Goal: Task Accomplishment & Management: Use online tool/utility

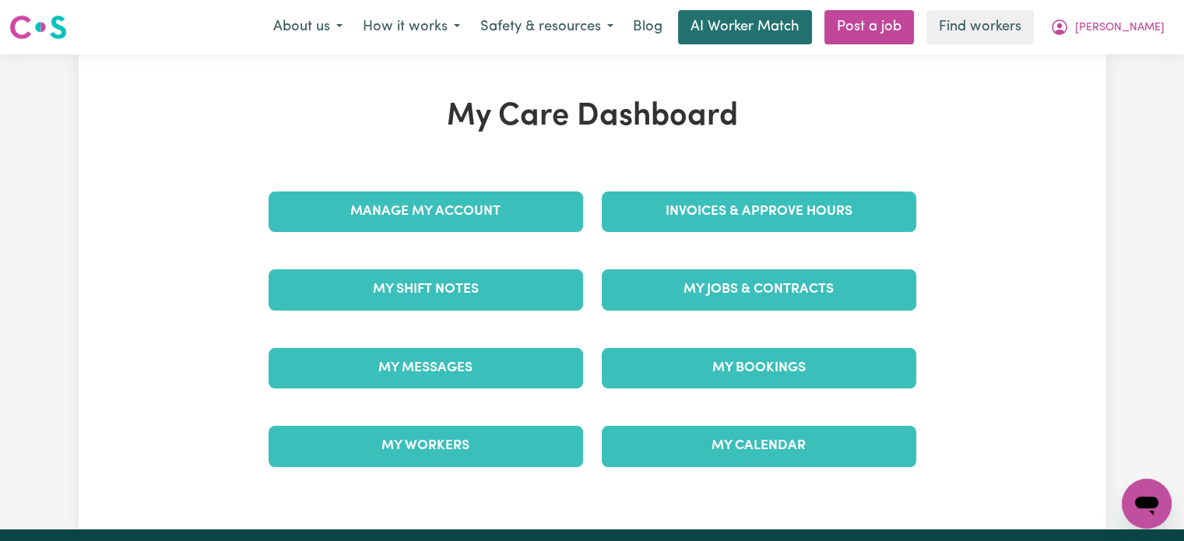
click at [780, 33] on link "AI Worker Match" at bounding box center [745, 27] width 134 height 34
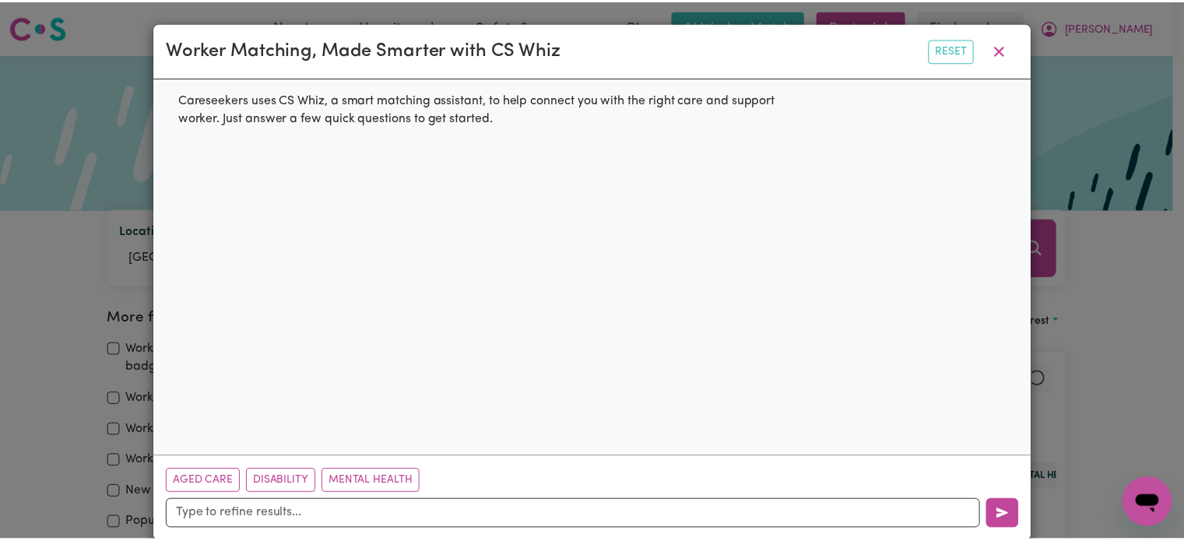
scroll to position [23, 0]
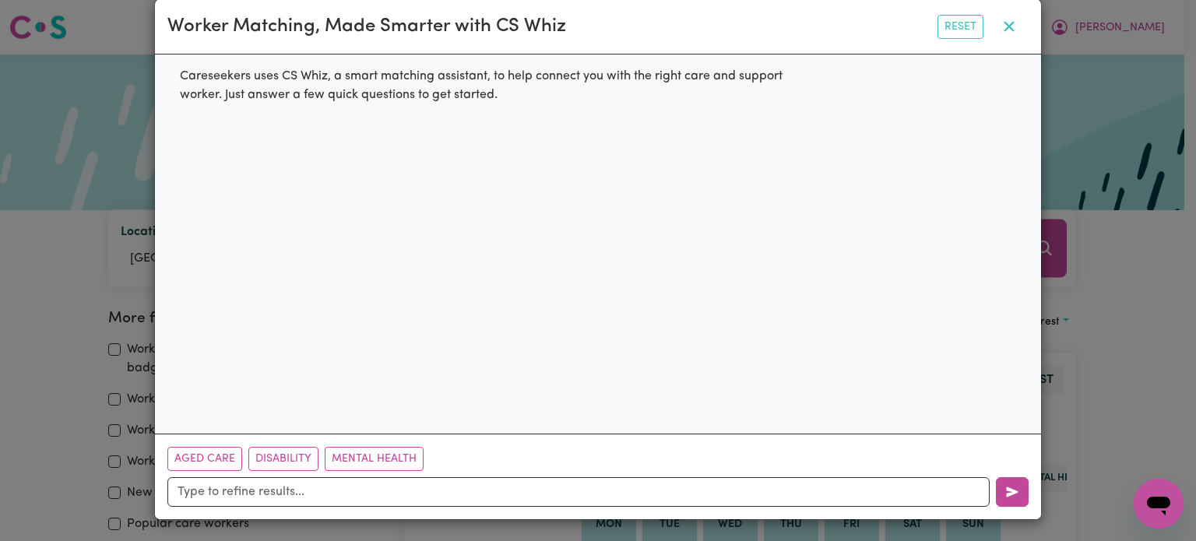
click at [1007, 27] on button "button" at bounding box center [1008, 27] width 39 height 30
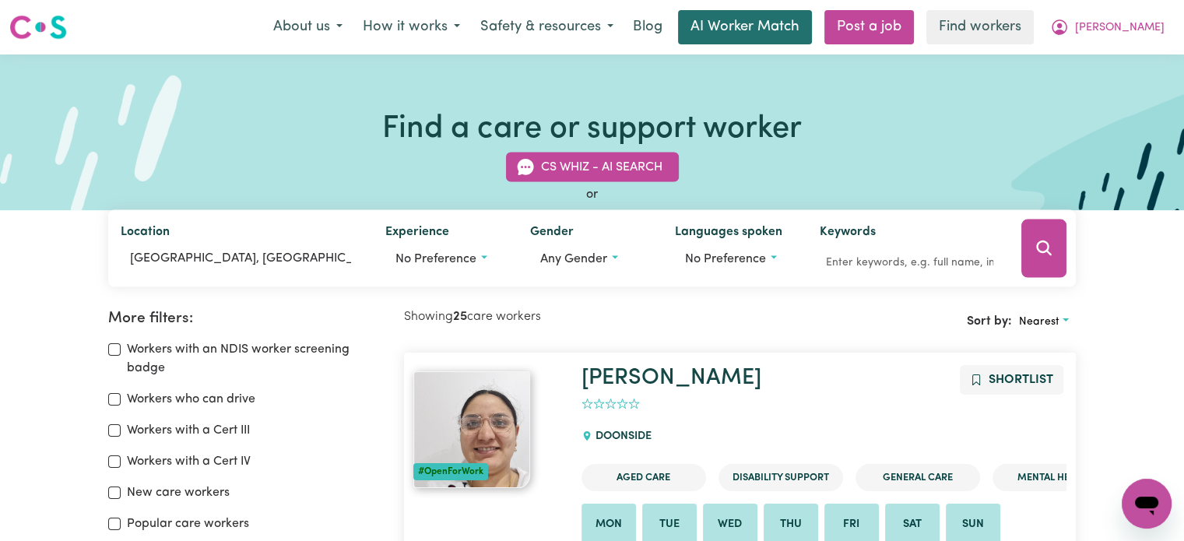
click at [753, 29] on link "AI Worker Match" at bounding box center [745, 27] width 134 height 34
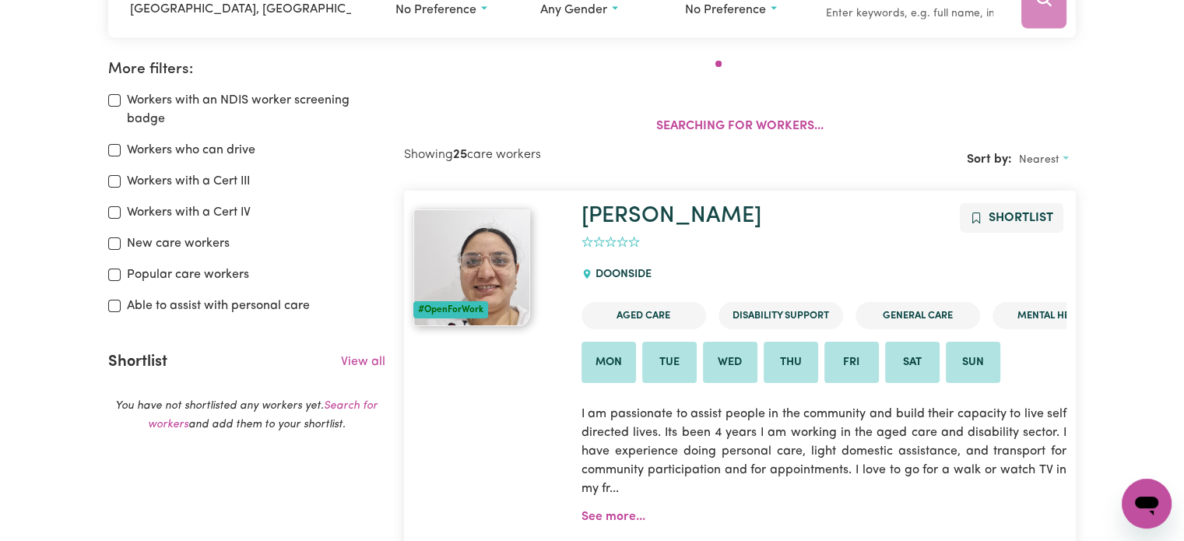
scroll to position [260, 0]
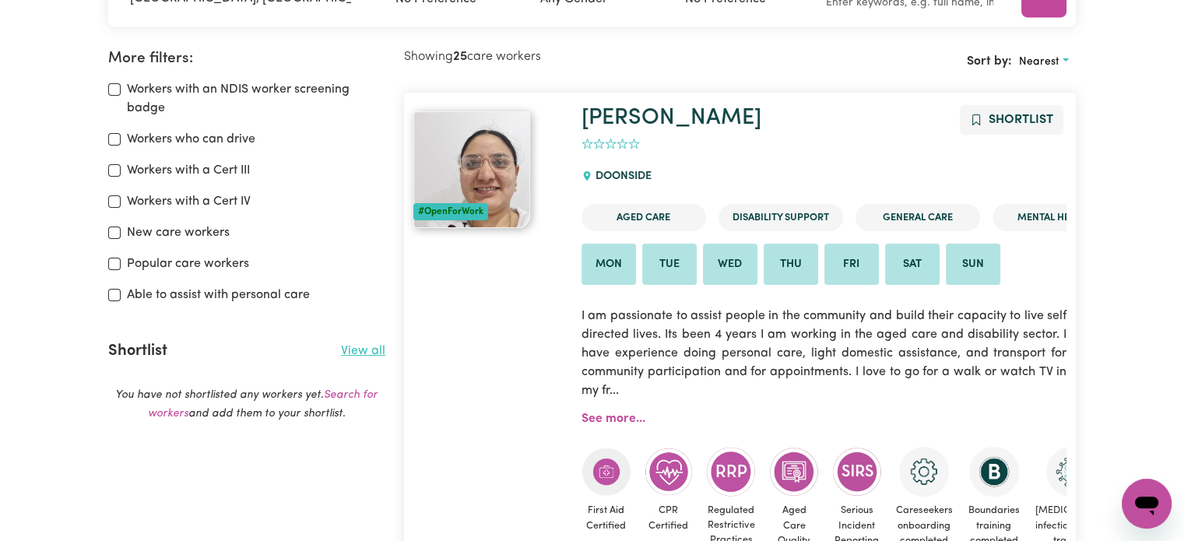
click at [374, 345] on link "View all" at bounding box center [363, 351] width 44 height 12
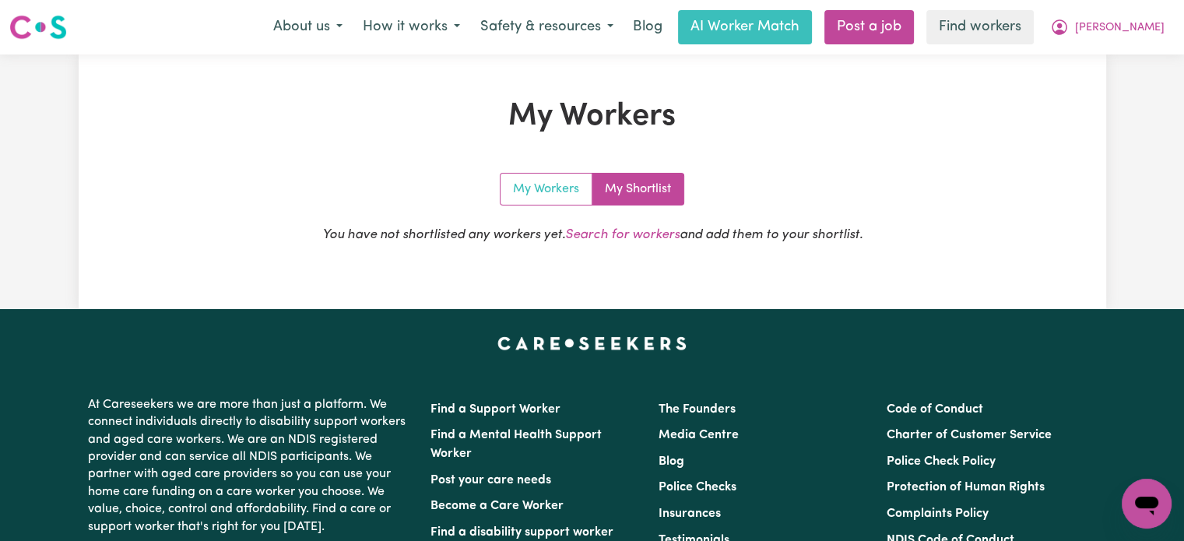
click at [577, 182] on link "My Workers" at bounding box center [546, 189] width 92 height 31
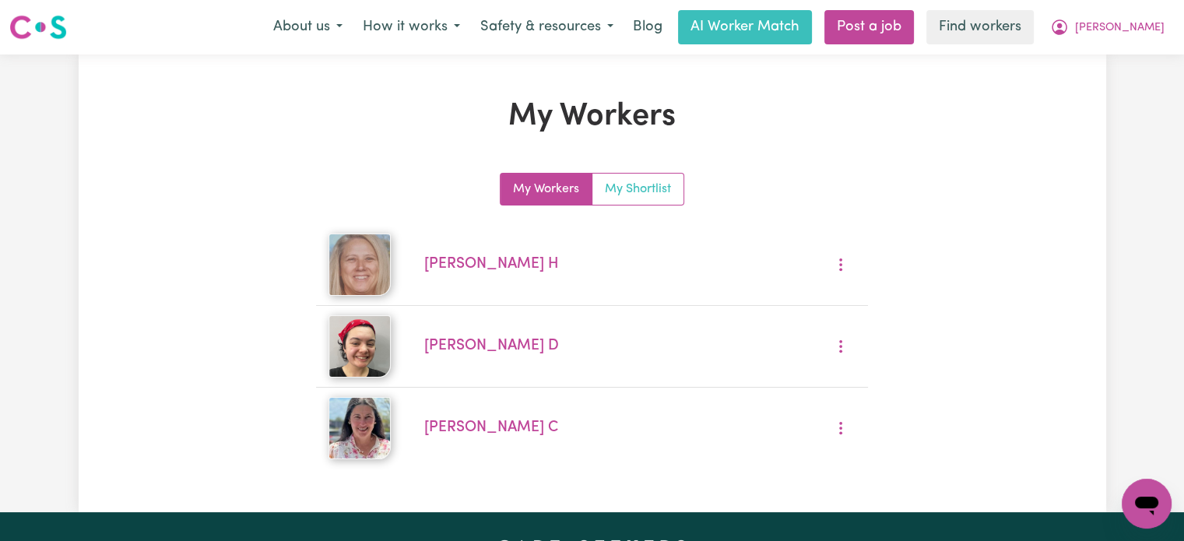
click at [620, 184] on link "My Shortlist" at bounding box center [637, 189] width 91 height 31
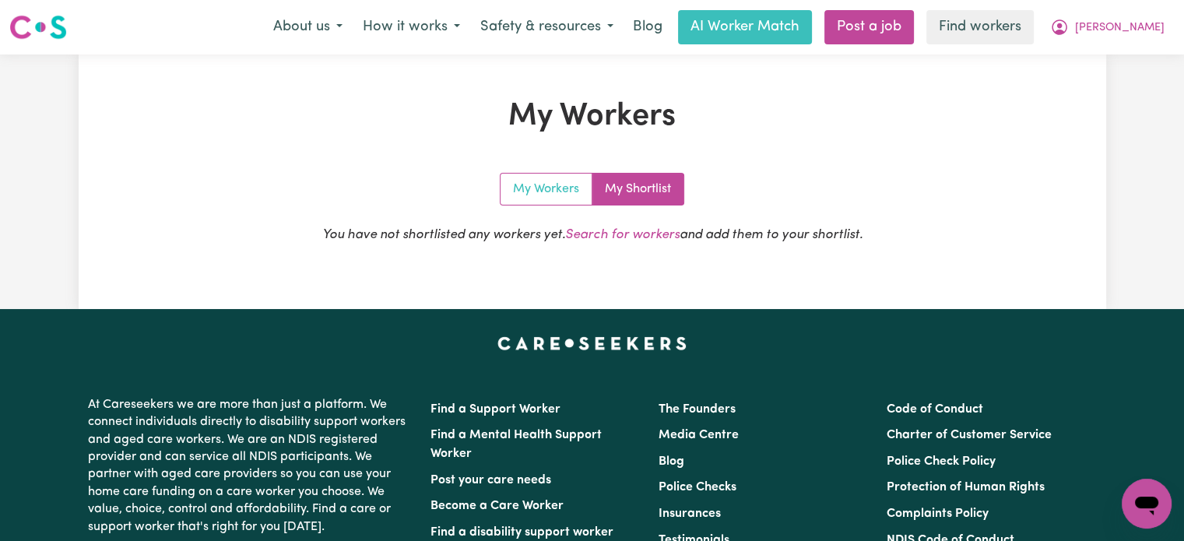
click at [558, 187] on link "My Workers" at bounding box center [546, 189] width 92 height 31
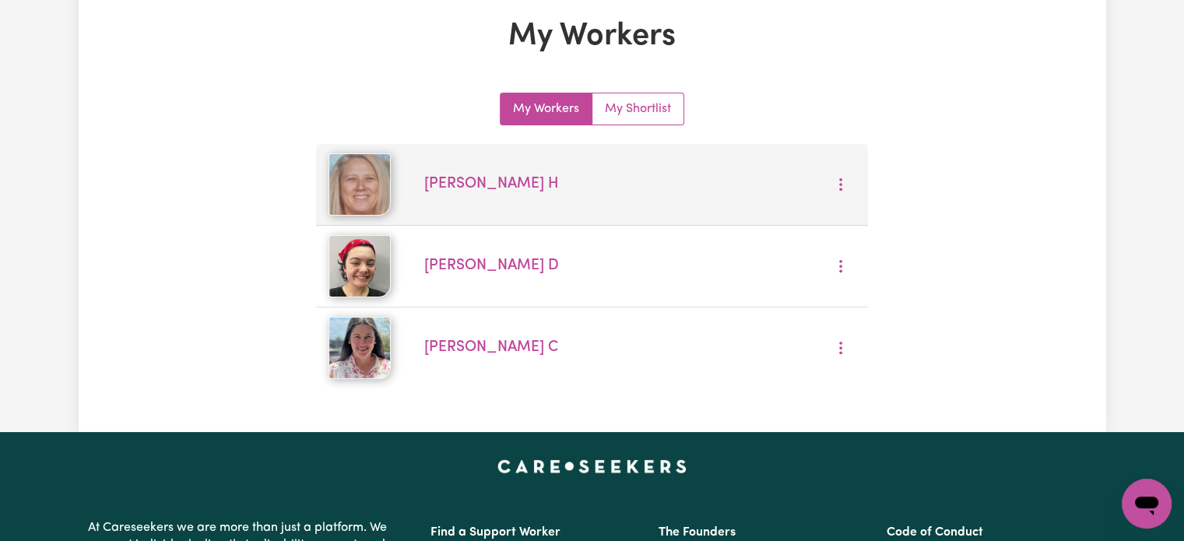
scroll to position [70, 0]
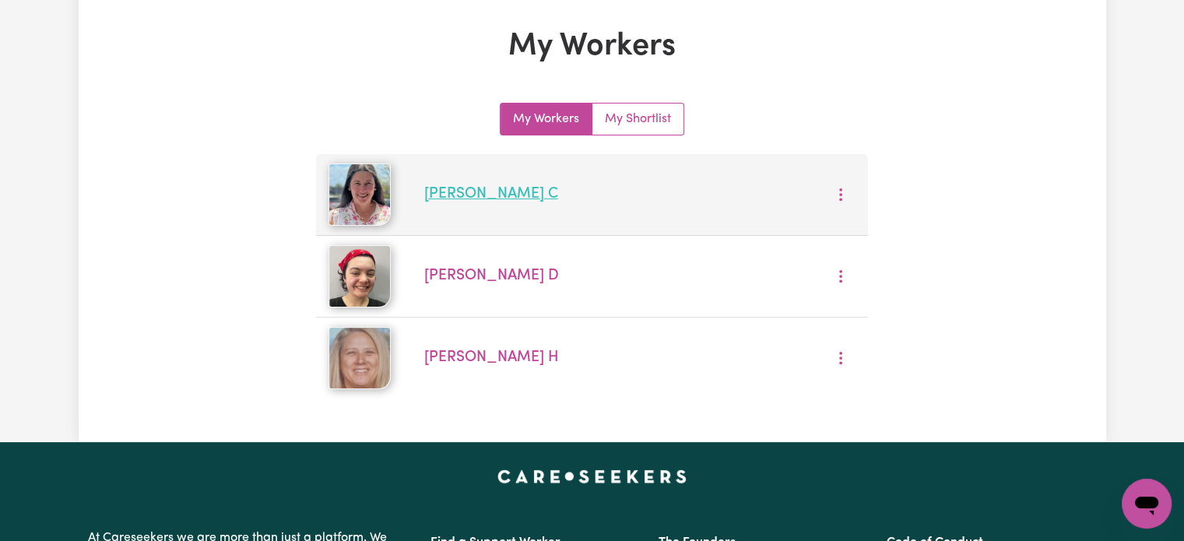
click at [460, 193] on link "[PERSON_NAME]" at bounding box center [491, 194] width 134 height 15
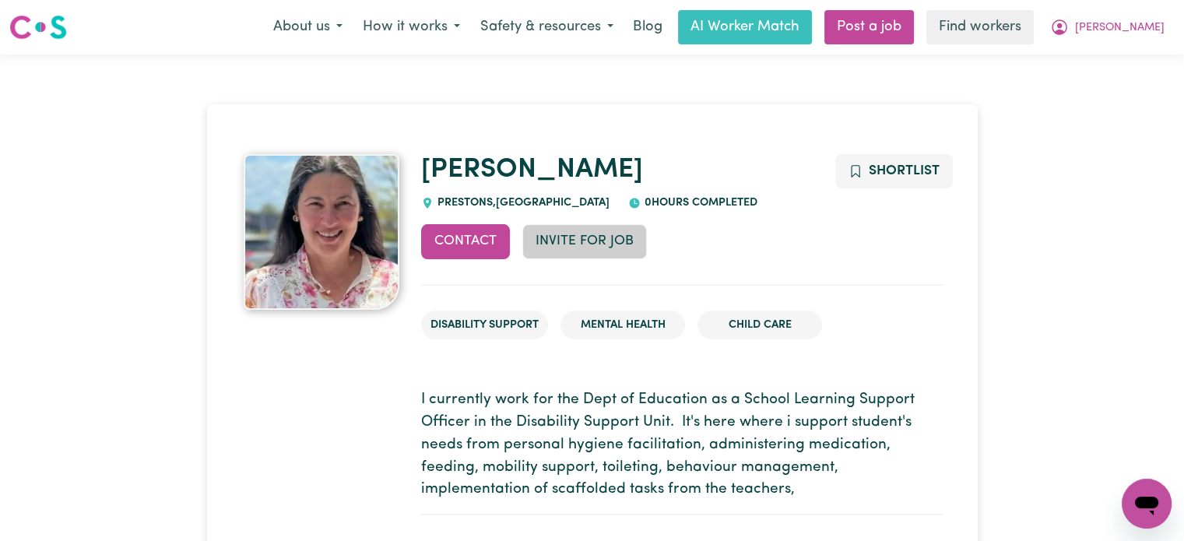
click at [611, 239] on button "Invite for Job" at bounding box center [584, 241] width 125 height 34
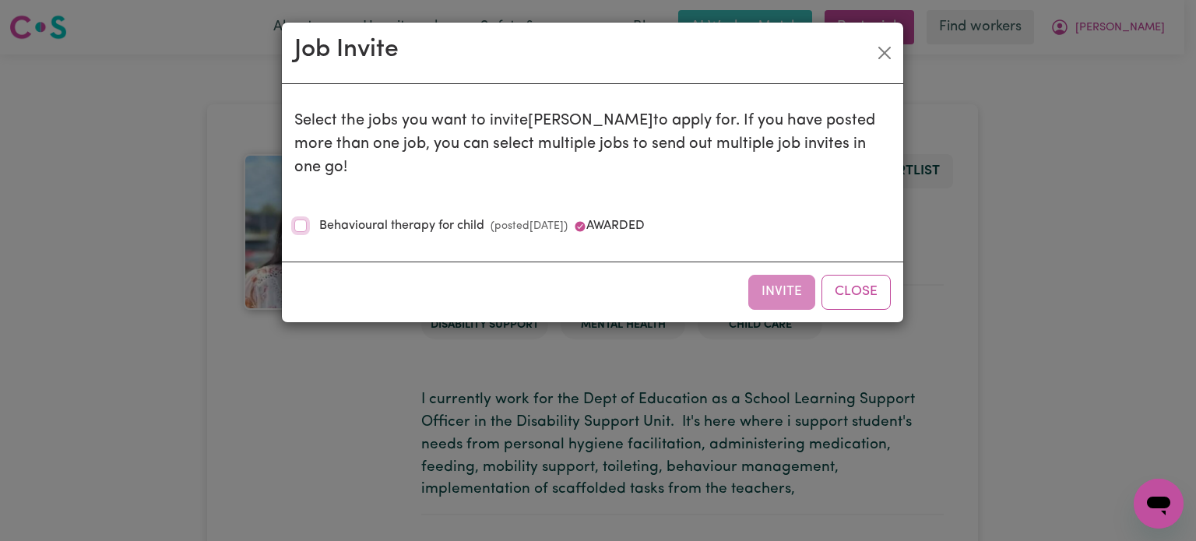
click at [297, 219] on input "Behavioural therapy for child (posted [DATE] ) awarded" at bounding box center [300, 225] width 12 height 12
checkbox input "true"
click at [767, 275] on button "Invite" at bounding box center [781, 292] width 67 height 34
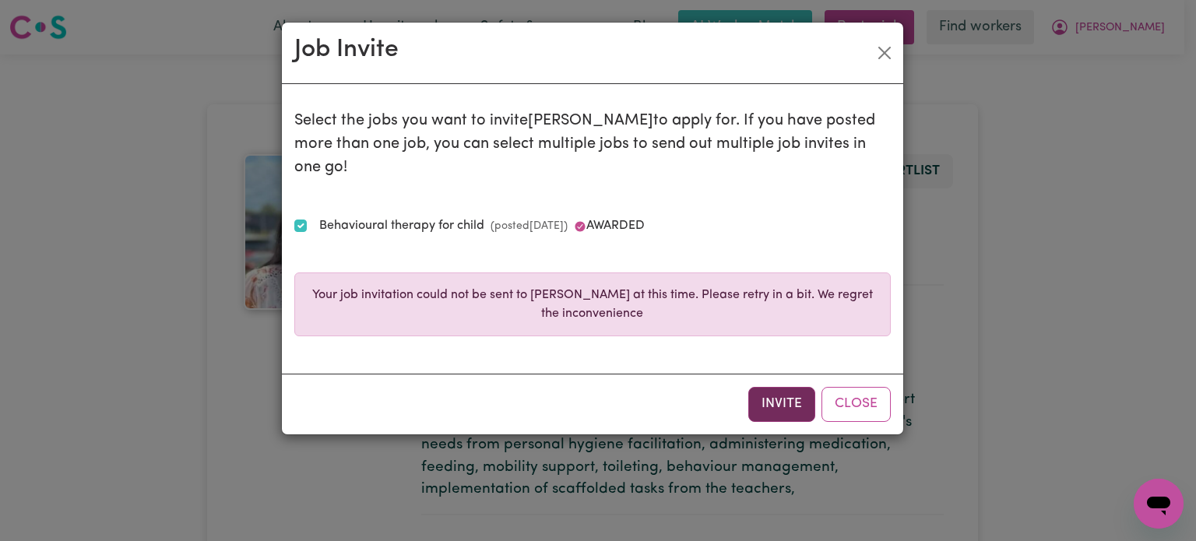
click at [769, 387] on button "Invite" at bounding box center [781, 404] width 67 height 34
click at [862, 387] on button "Close" at bounding box center [855, 404] width 69 height 34
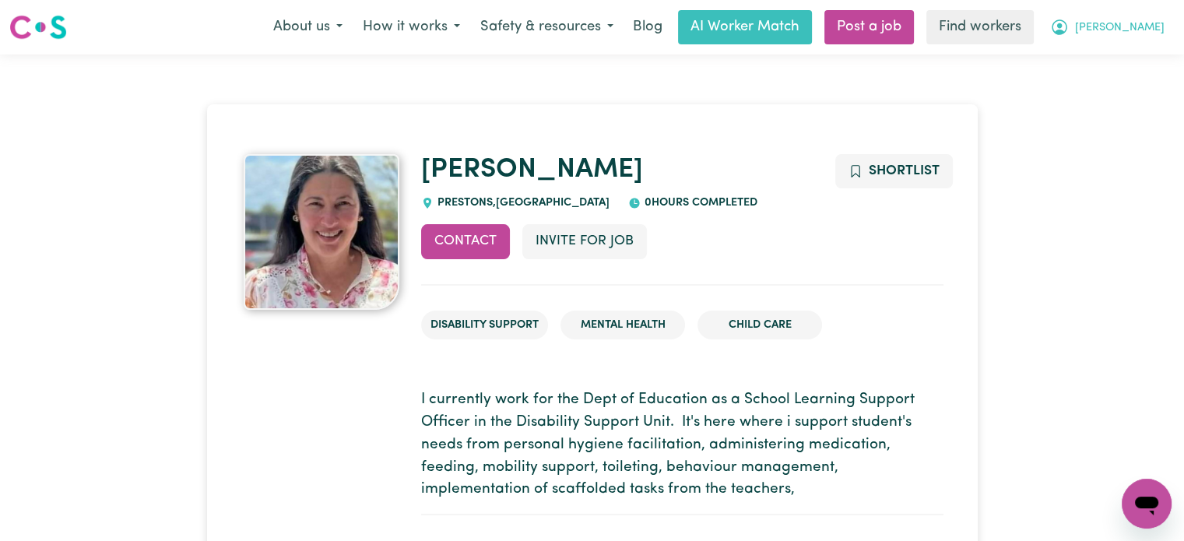
click at [1149, 30] on span "[PERSON_NAME]" at bounding box center [1120, 27] width 90 height 17
click at [1124, 51] on link "My Dashboard" at bounding box center [1112, 61] width 123 height 30
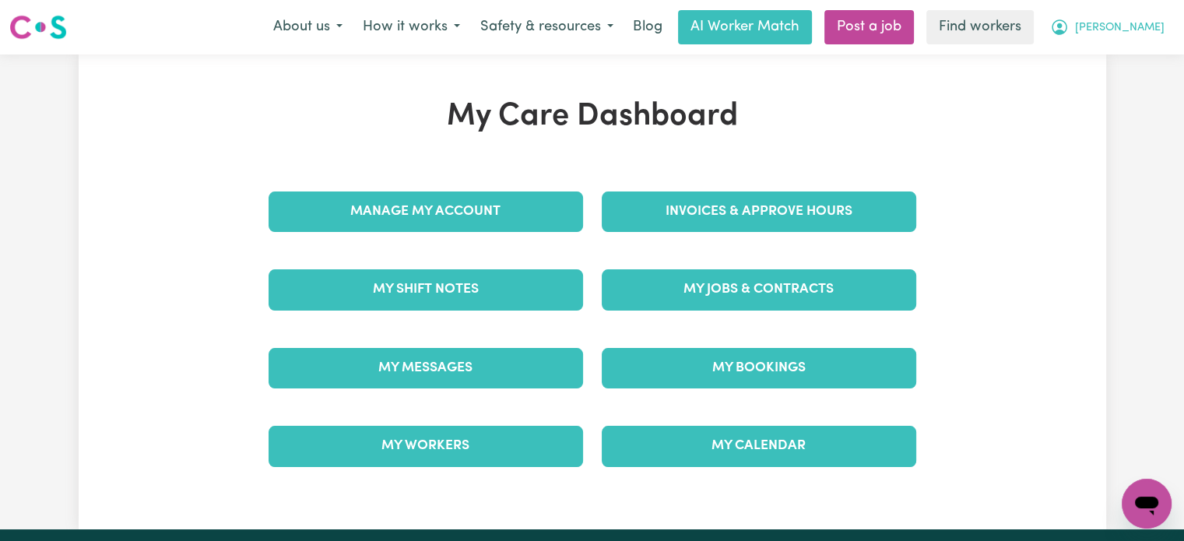
click at [1157, 30] on span "[PERSON_NAME]" at bounding box center [1120, 27] width 90 height 17
click at [1139, 84] on link "My SC Dashboard" at bounding box center [1112, 90] width 123 height 30
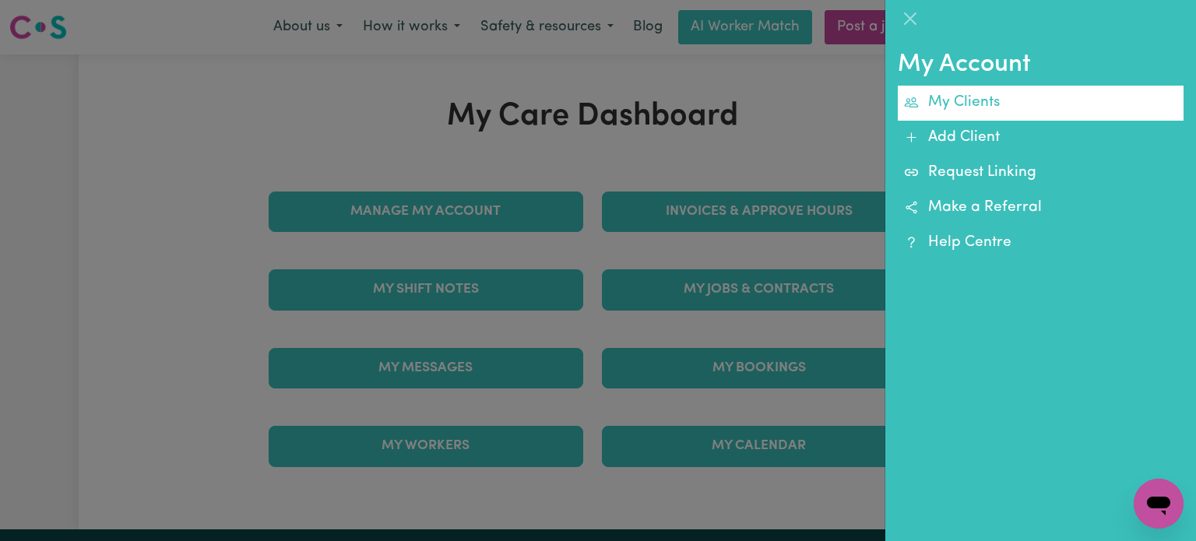
click at [988, 96] on link "My Clients" at bounding box center [1040, 103] width 286 height 35
